Goal: Task Accomplishment & Management: Manage account settings

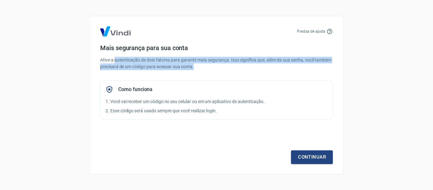
drag, startPoint x: 114, startPoint y: 62, endPoint x: 242, endPoint y: 65, distance: 128.0
click at [242, 65] on p "Ative a autenticação de dois fatores para garantir mais segurança. Isso signifi…" at bounding box center [216, 63] width 233 height 13
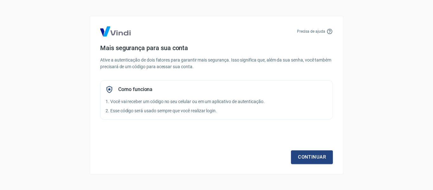
click at [242, 70] on div "Mais segurança para sua conta Ative a autenticação de dois fatores para garanti…" at bounding box center [216, 81] width 233 height 75
click at [312, 154] on link "Continuar" at bounding box center [312, 156] width 42 height 13
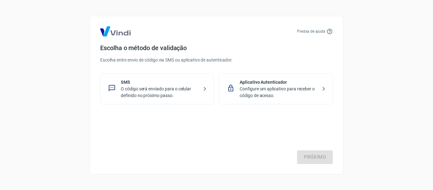
click at [155, 89] on p "O código será enviado para o celular definido no próximo passo." at bounding box center [160, 92] width 78 height 13
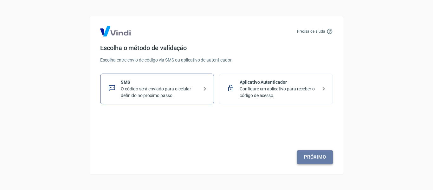
click at [313, 156] on link "Próximo" at bounding box center [315, 156] width 36 height 13
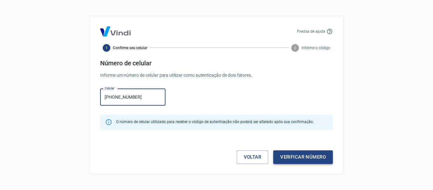
type input "[PHONE_NUMBER]"
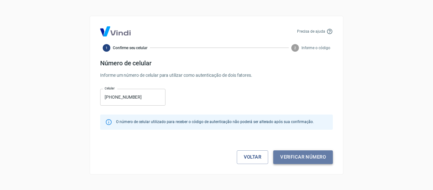
click at [294, 157] on button "Verificar número" at bounding box center [303, 156] width 60 height 13
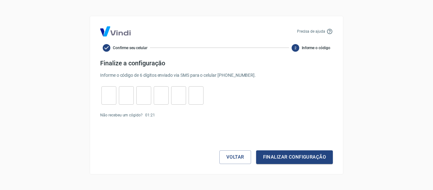
click at [108, 97] on input "tel" at bounding box center [108, 95] width 15 height 14
type input "2"
type input "8"
type input "3"
type input "6"
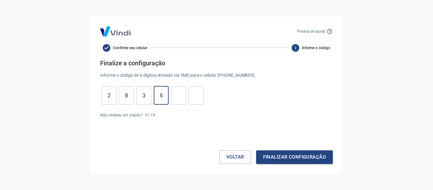
type input "5"
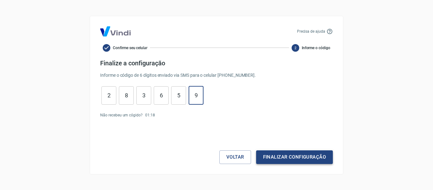
type input "9"
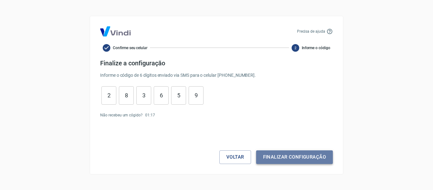
click at [280, 157] on button "Finalizar configuração" at bounding box center [294, 156] width 77 height 13
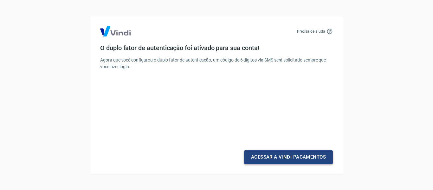
click at [283, 158] on link "Acessar a Vindi Pagamentos" at bounding box center [288, 156] width 89 height 13
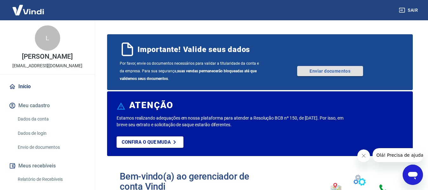
click at [321, 70] on link "Enviar documentos" at bounding box center [330, 71] width 66 height 10
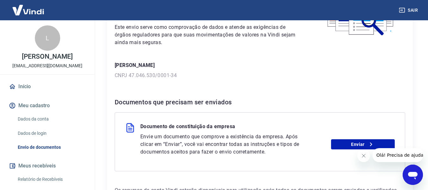
scroll to position [95, 0]
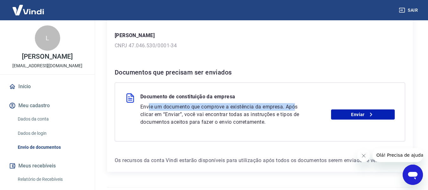
drag, startPoint x: 156, startPoint y: 109, endPoint x: 295, endPoint y: 110, distance: 138.8
click at [295, 110] on p "Envie um documento que comprove a existência da empresa. Após clicar em “Enviar…" at bounding box center [222, 114] width 165 height 23
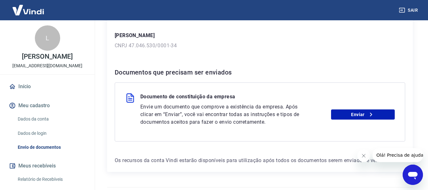
click at [257, 134] on div "Documento de constituição da empresa Envie um documento que comprove a existênc…" at bounding box center [260, 111] width 290 height 59
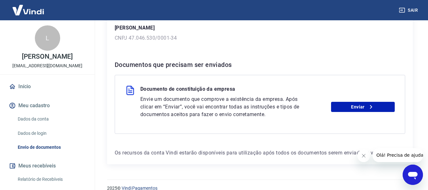
scroll to position [112, 0]
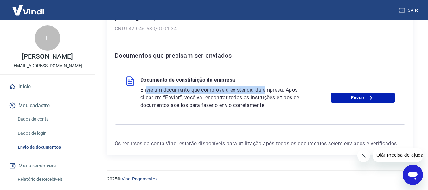
drag, startPoint x: 146, startPoint y: 90, endPoint x: 271, endPoint y: 97, distance: 125.6
click at [267, 89] on p "Envie um documento que comprove a existência da empresa. Após clicar em “Enviar…" at bounding box center [222, 97] width 165 height 23
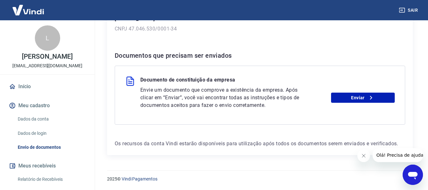
click at [277, 109] on div "Documento de constituição da empresa Envie um documento que comprove a existênc…" at bounding box center [260, 95] width 290 height 59
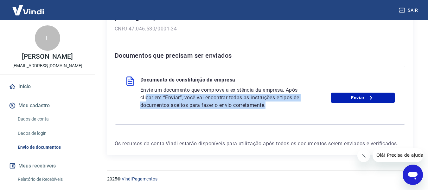
drag, startPoint x: 148, startPoint y: 96, endPoint x: 280, endPoint y: 110, distance: 132.8
click at [280, 110] on div "Documento de constituição da empresa Envie um documento que comprove a existênc…" at bounding box center [260, 95] width 290 height 59
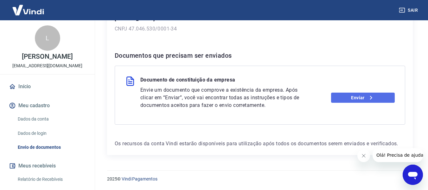
click at [353, 100] on link "Enviar" at bounding box center [363, 97] width 64 height 10
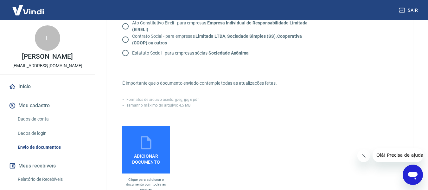
scroll to position [32, 0]
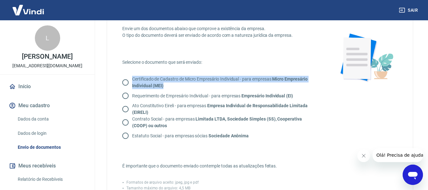
drag, startPoint x: 170, startPoint y: 85, endPoint x: 134, endPoint y: 77, distance: 37.0
click at [133, 77] on p "Certificado de Cadastro de Micro Empresário Individual - para empresas Micro Em…" at bounding box center [223, 82] width 182 height 13
copy p "Certificado de Cadastro de Micro Empresário Individual - para empresas Micro Em…"
click at [125, 80] on input "Certificado de Cadastro de Micro Empresário Individual - para empresas Micro Em…" at bounding box center [125, 82] width 13 height 13
radio input "true"
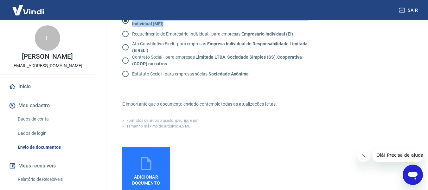
scroll to position [127, 0]
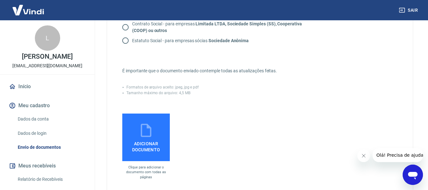
click at [152, 137] on icon at bounding box center [146, 130] width 16 height 16
click at [0, 0] on input "Adicionar documento" at bounding box center [0, 0] width 0 height 0
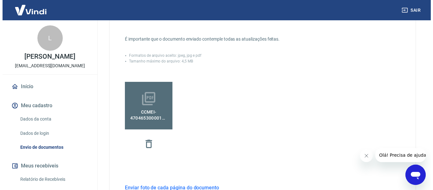
scroll to position [250, 0]
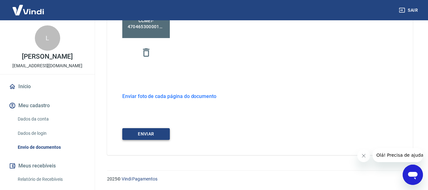
click at [146, 135] on button "ENVIAR" at bounding box center [146, 134] width 48 height 12
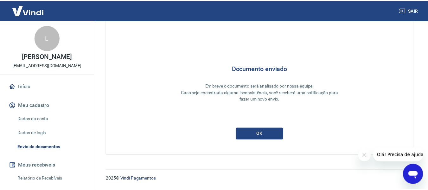
scroll to position [30, 0]
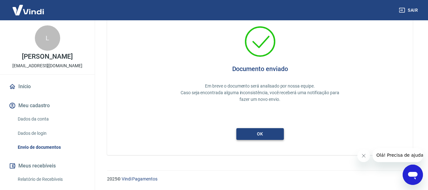
click at [266, 133] on button "ok" at bounding box center [260, 134] width 48 height 12
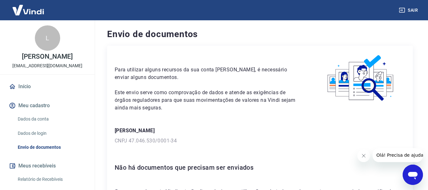
click at [33, 86] on link "Início" at bounding box center [48, 87] width 80 height 14
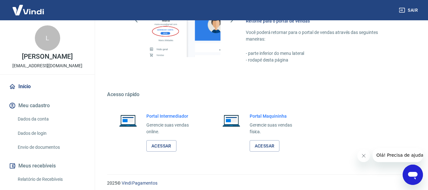
scroll to position [396, 0]
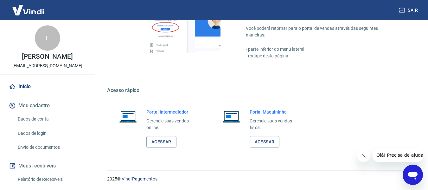
click at [52, 117] on link "Dados da conta" at bounding box center [51, 118] width 72 height 13
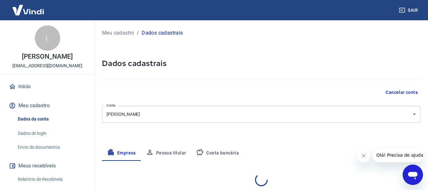
select select "PR"
select select "business"
